Goal: Task Accomplishment & Management: Manage account settings

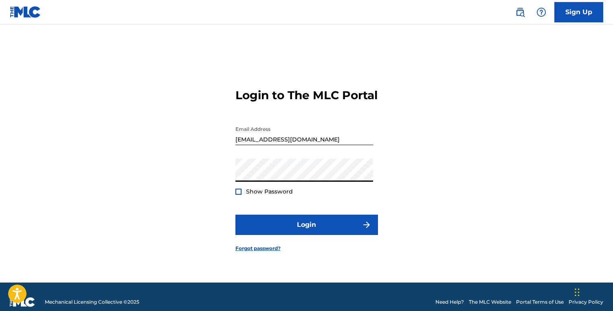
click at [235, 215] on button "Login" at bounding box center [306, 225] width 142 height 20
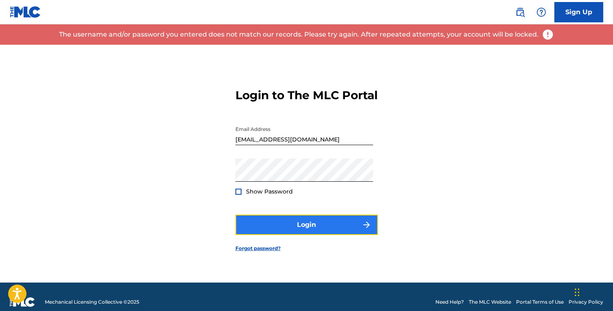
click at [307, 232] on button "Login" at bounding box center [306, 225] width 142 height 20
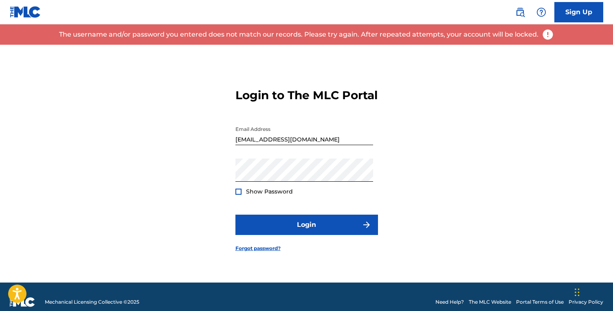
click at [173, 183] on div "Login to The MLC Portal Email Address [EMAIL_ADDRESS][DOMAIN_NAME] Password Sho…" at bounding box center [307, 164] width 570 height 238
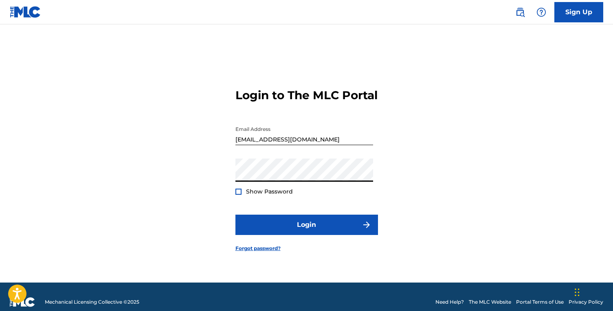
click at [235, 215] on button "Login" at bounding box center [306, 225] width 142 height 20
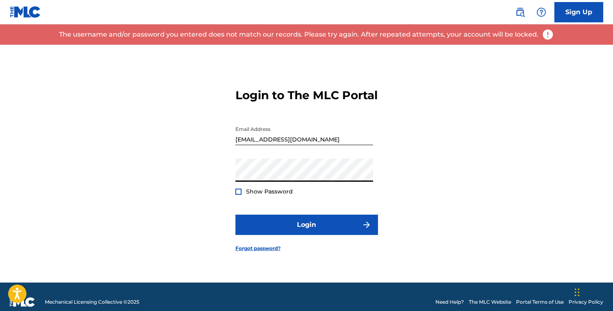
click at [235, 215] on button "Login" at bounding box center [306, 225] width 142 height 20
click at [103, 179] on div "Login to The MLC Portal Email Address [EMAIL_ADDRESS][DOMAIN_NAME] Password Sho…" at bounding box center [307, 164] width 570 height 238
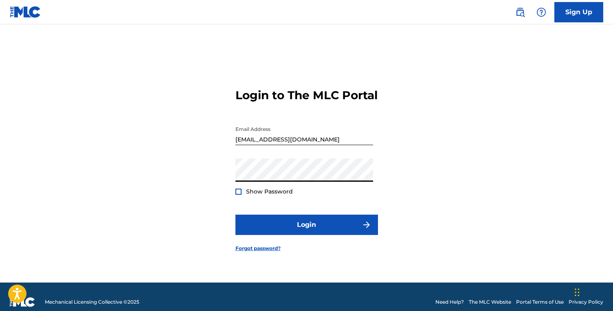
click at [235, 215] on button "Login" at bounding box center [306, 225] width 142 height 20
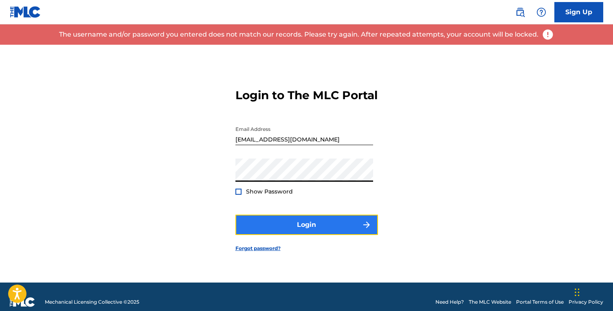
click at [298, 228] on button "Login" at bounding box center [306, 225] width 142 height 20
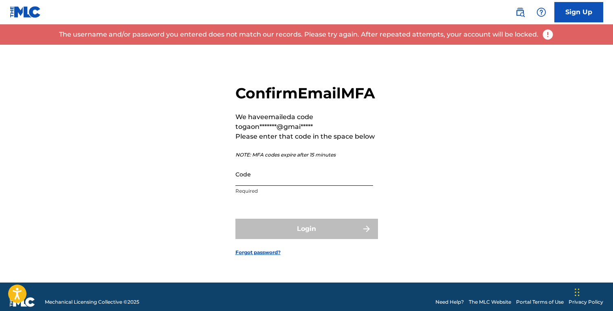
click at [273, 182] on input "Code" at bounding box center [304, 174] width 138 height 23
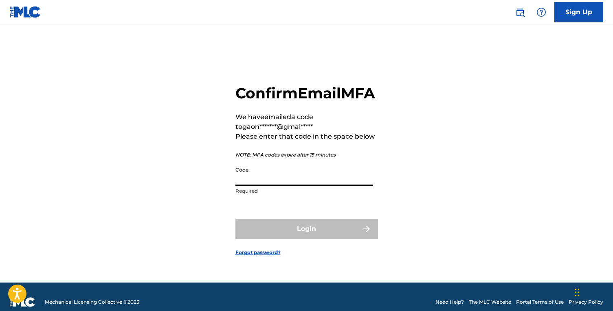
paste input "552291"
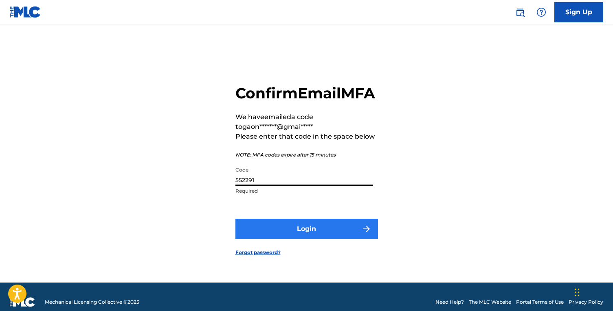
type input "552291"
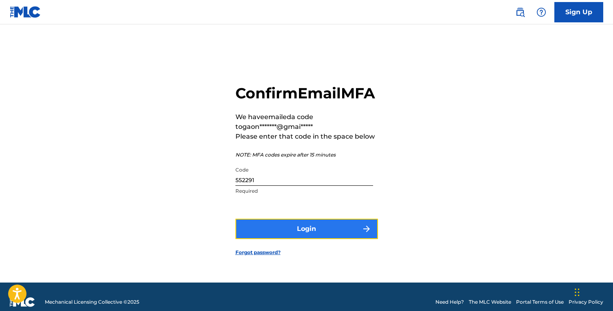
click at [301, 237] on button "Login" at bounding box center [306, 229] width 142 height 20
